Goal: Find specific page/section: Find specific page/section

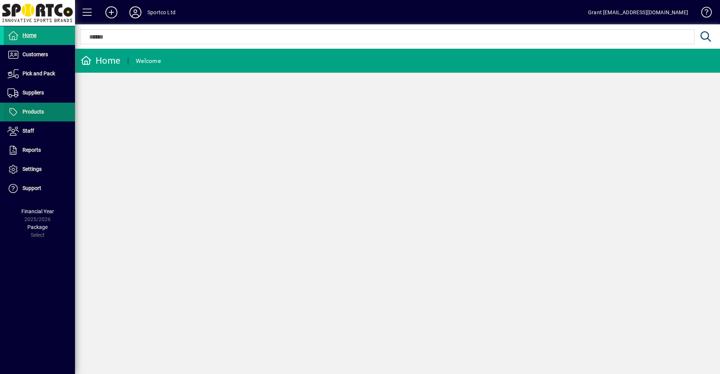
click at [38, 110] on span "Products" at bounding box center [33, 112] width 21 height 6
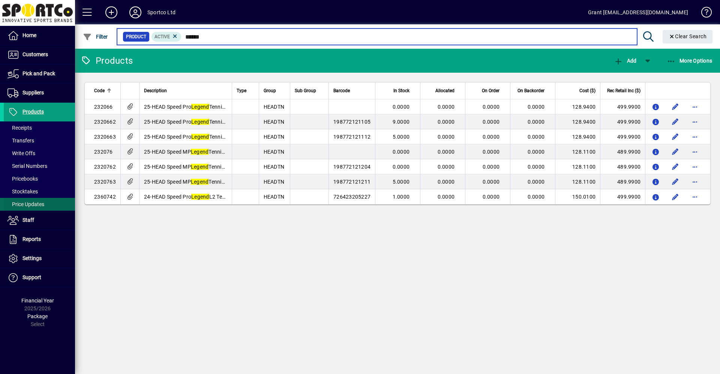
type input "******"
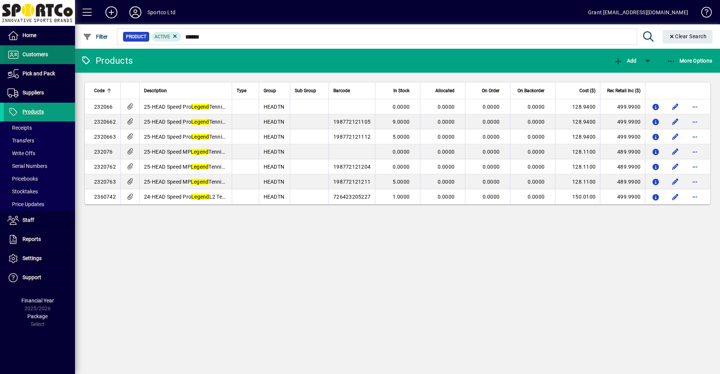
click at [39, 55] on span "Customers" at bounding box center [36, 54] width 26 height 6
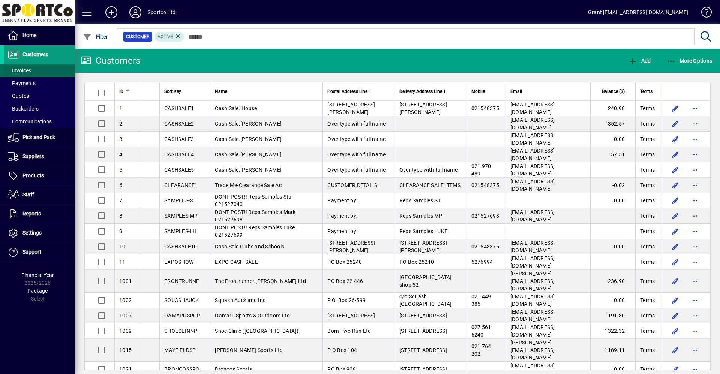
click at [26, 69] on span "Invoices" at bounding box center [20, 71] width 24 height 6
